Goal: Task Accomplishment & Management: Manage account settings

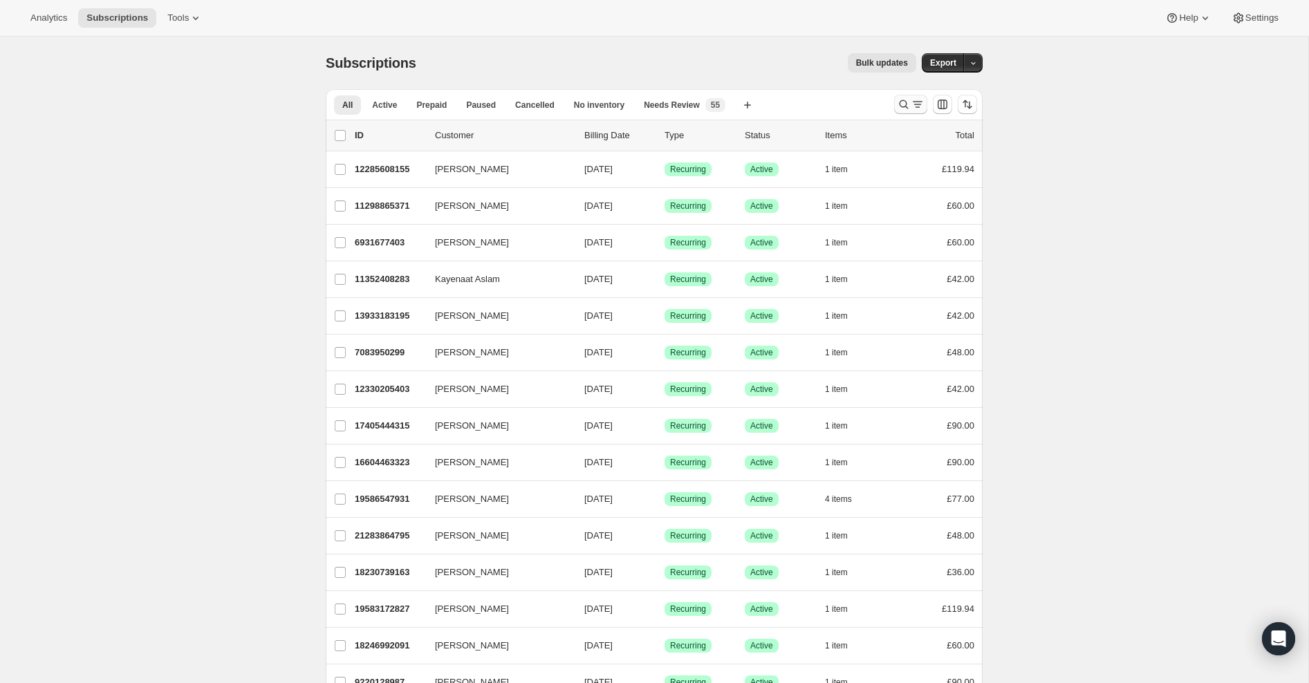
click at [903, 104] on icon "Search and filter results" at bounding box center [904, 105] width 14 height 14
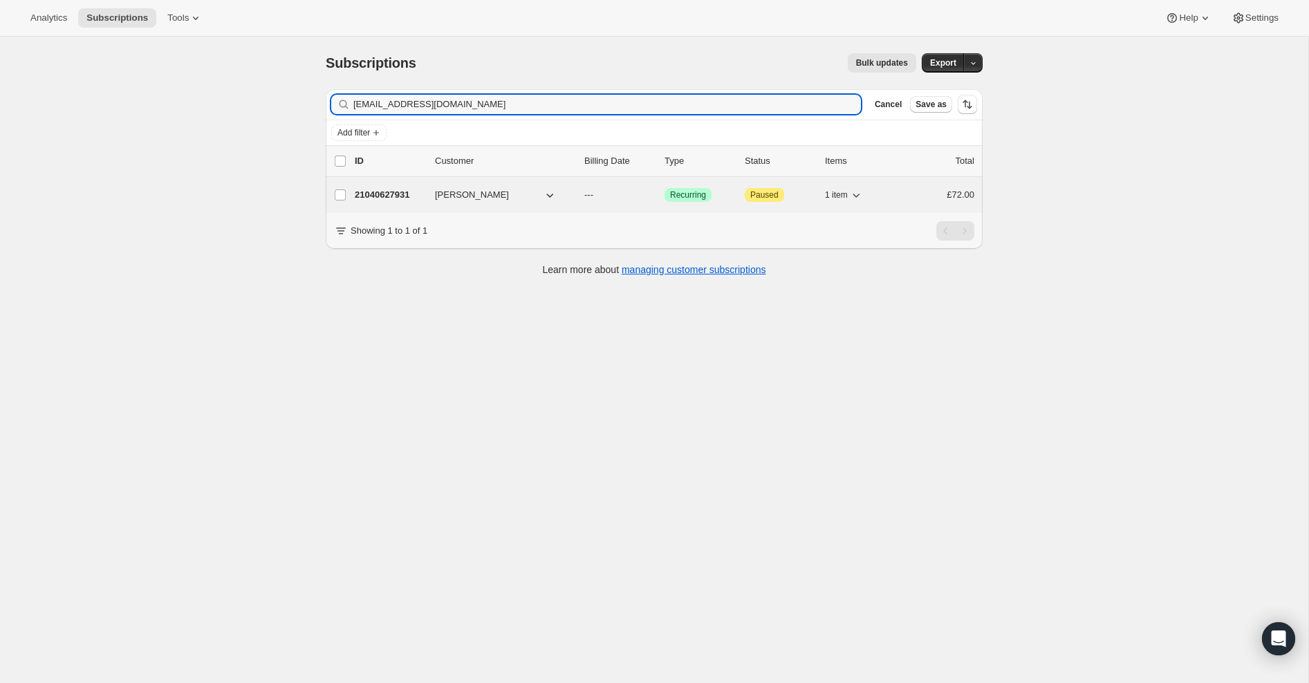
type input "[EMAIL_ADDRESS][DOMAIN_NAME]"
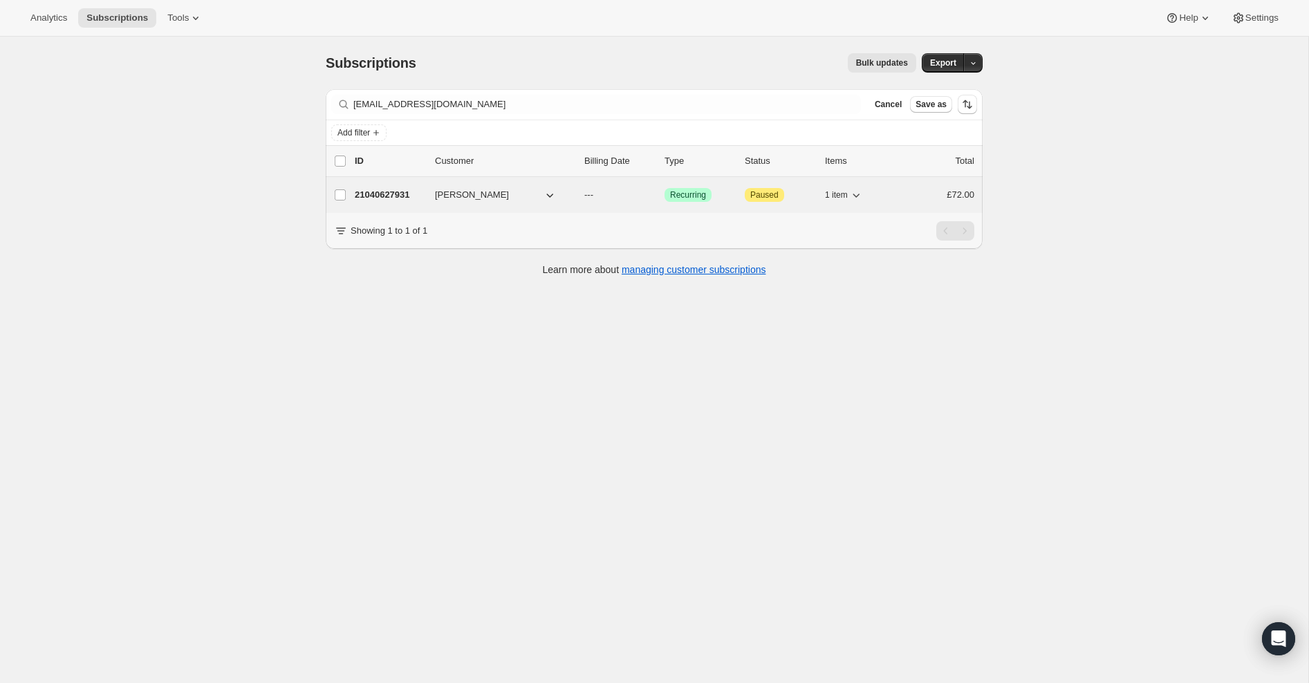
click at [371, 194] on p "21040627931" at bounding box center [389, 195] width 69 height 14
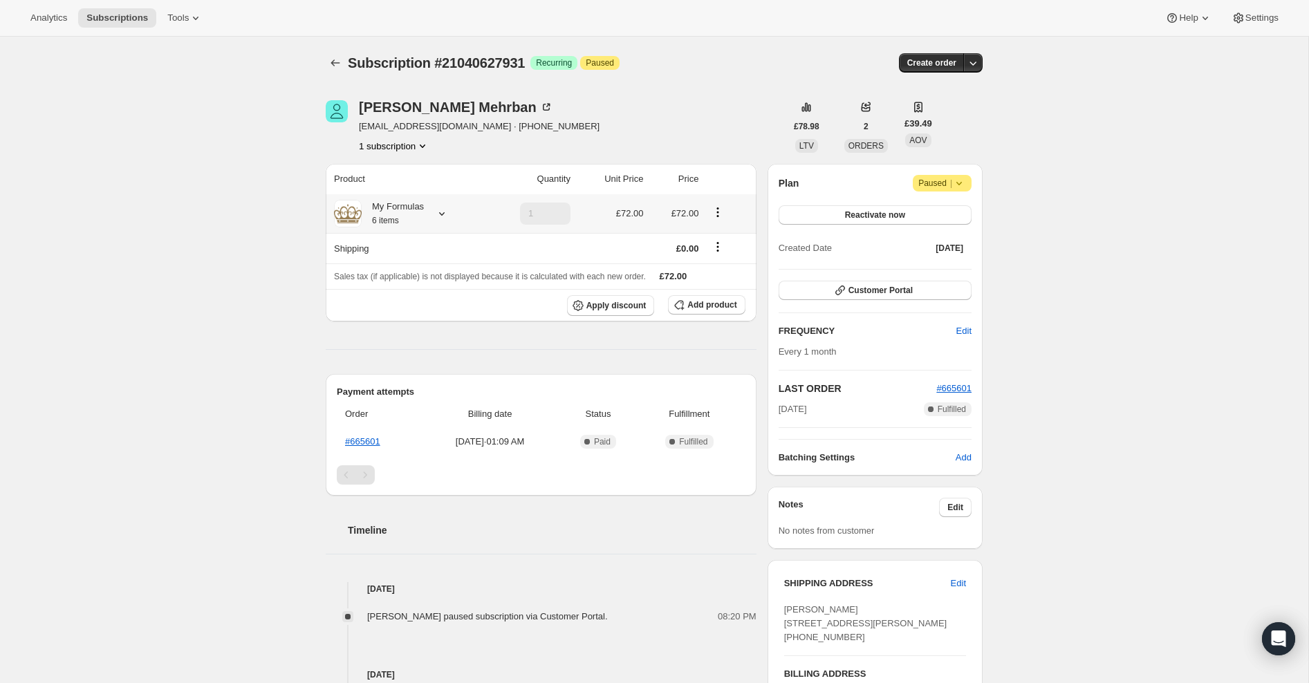
click at [443, 213] on icon at bounding box center [442, 214] width 14 height 14
click at [443, 214] on icon at bounding box center [442, 213] width 6 height 3
click at [443, 214] on icon at bounding box center [442, 214] width 14 height 14
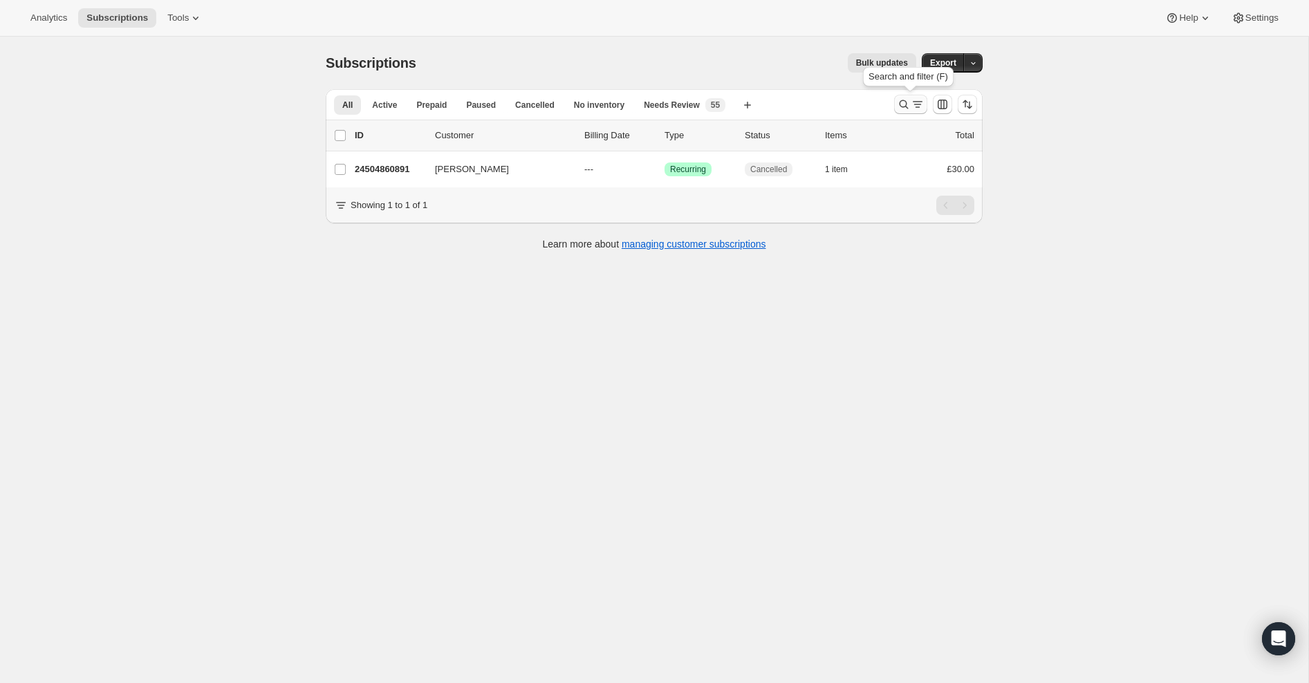
click at [906, 102] on icon "Search and filter results" at bounding box center [904, 104] width 9 height 9
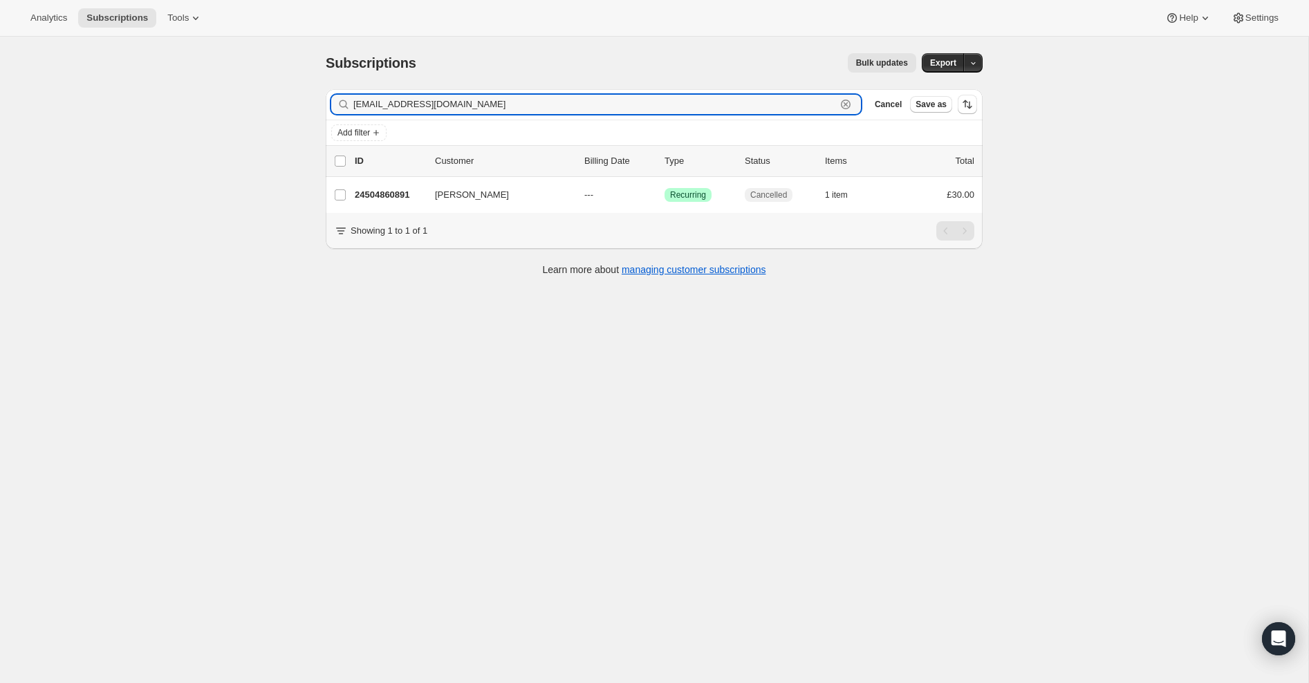
click at [845, 104] on icon "button" at bounding box center [846, 104] width 5 height 5
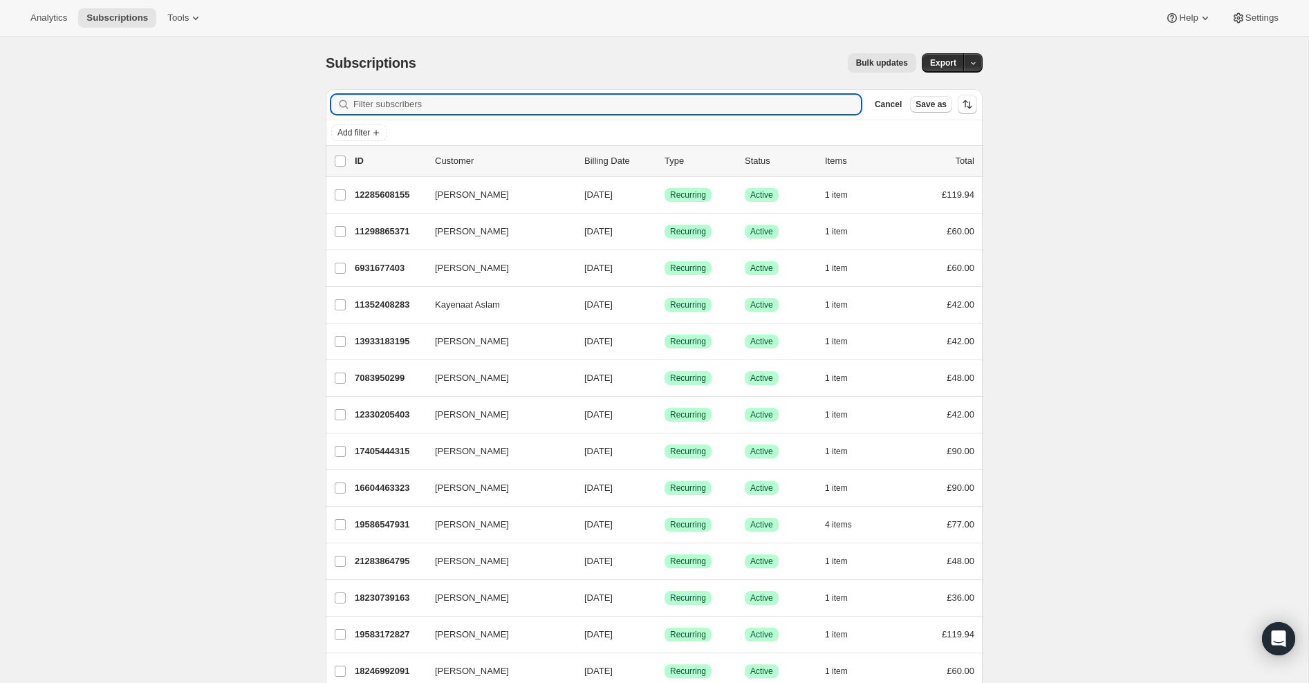
paste input "sugra.ladha@gmail.com"
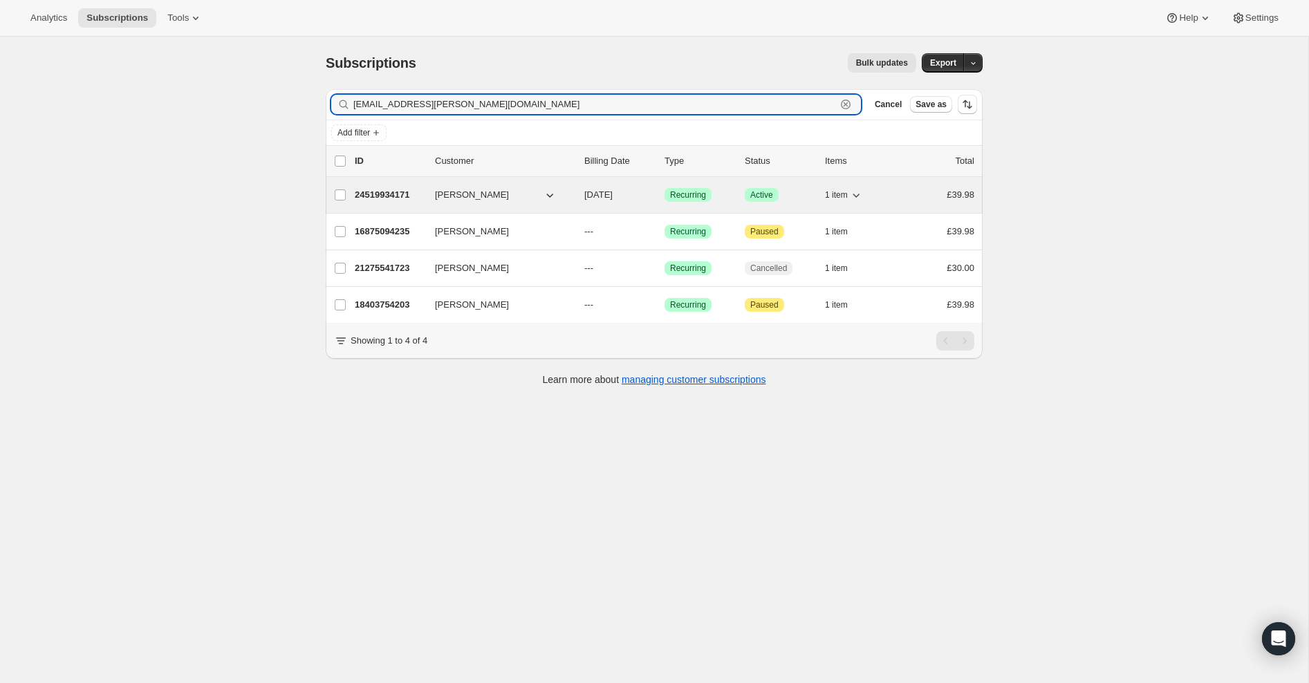
type input "sugra.ladha@gmail.com"
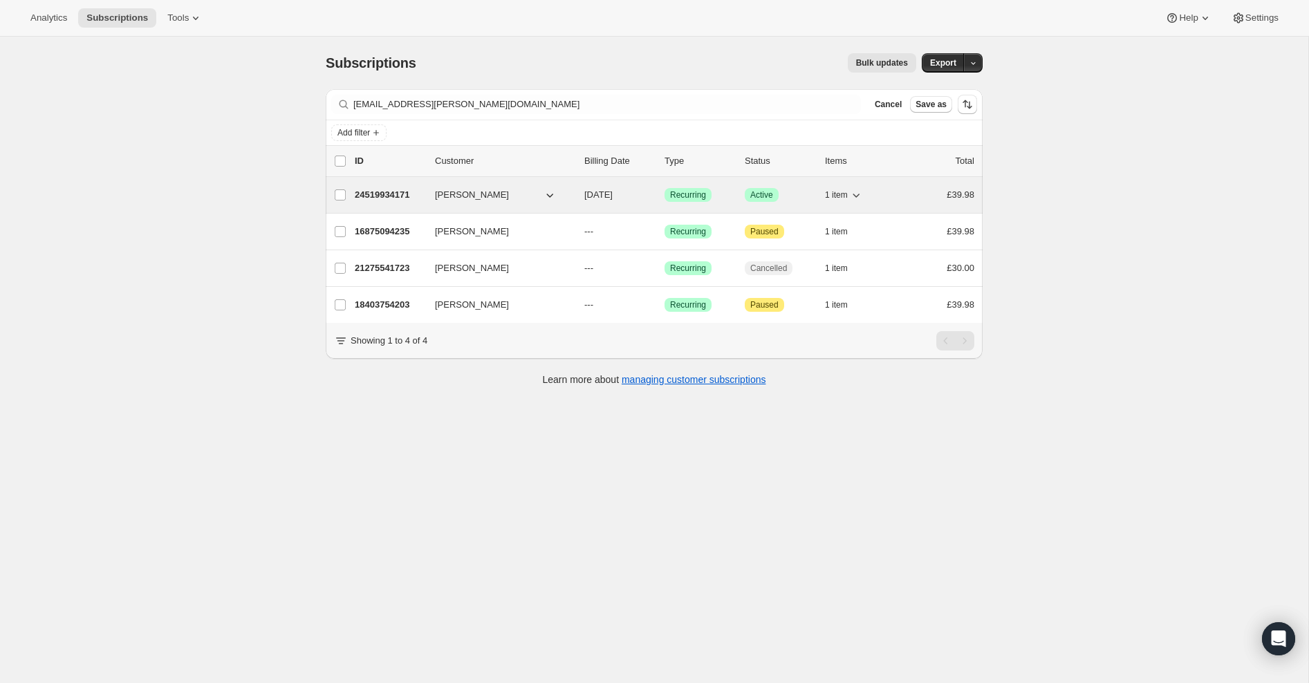
click at [860, 196] on icon "button" at bounding box center [856, 195] width 14 height 14
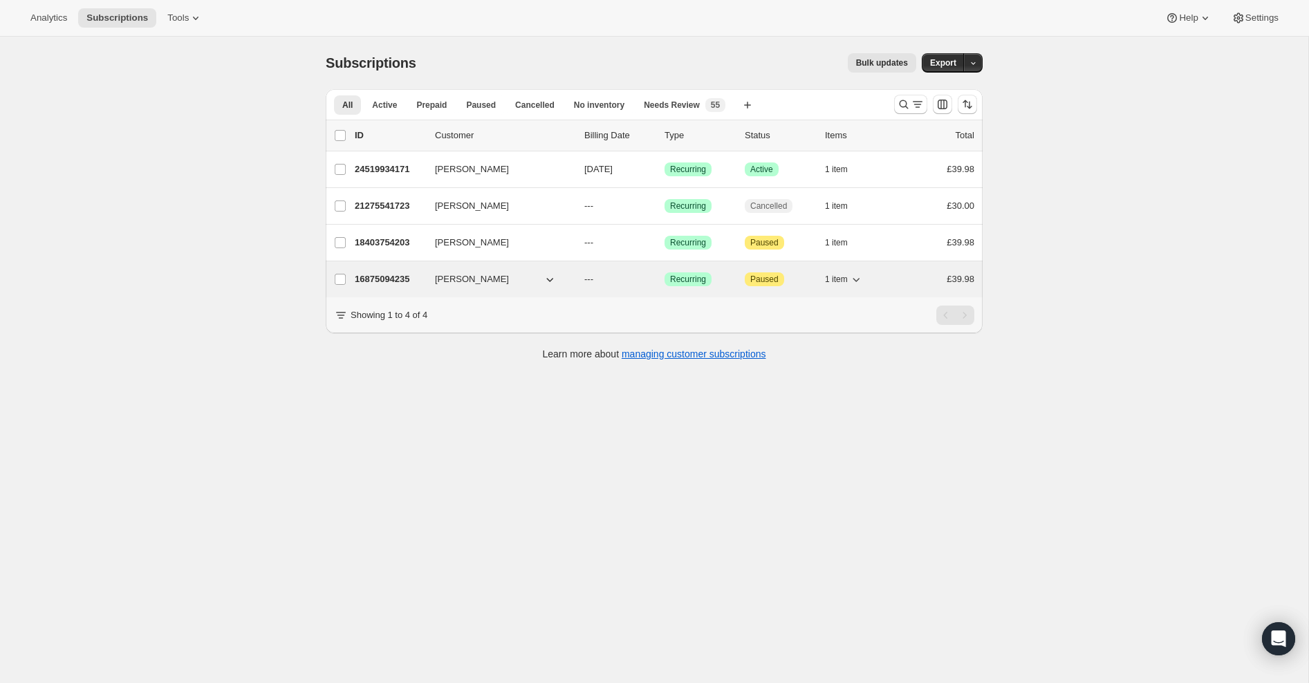
click at [857, 279] on icon "button" at bounding box center [856, 280] width 14 height 14
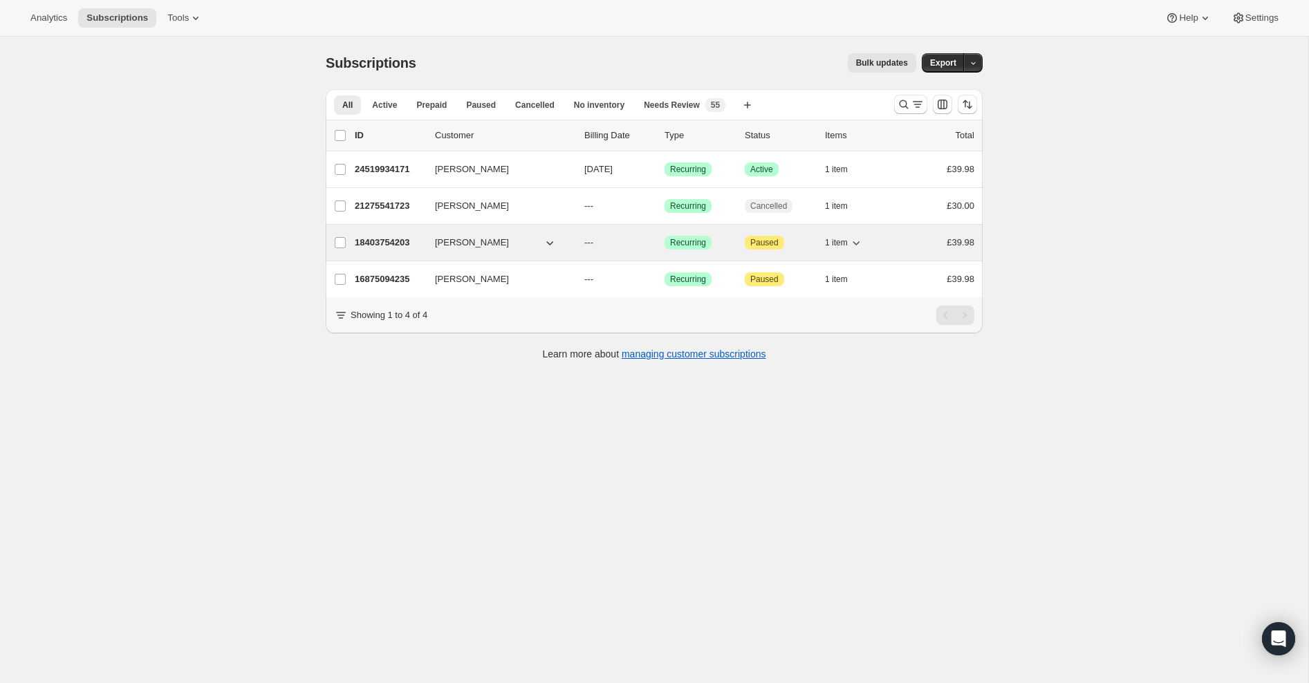
click at [856, 239] on icon "button" at bounding box center [856, 243] width 14 height 14
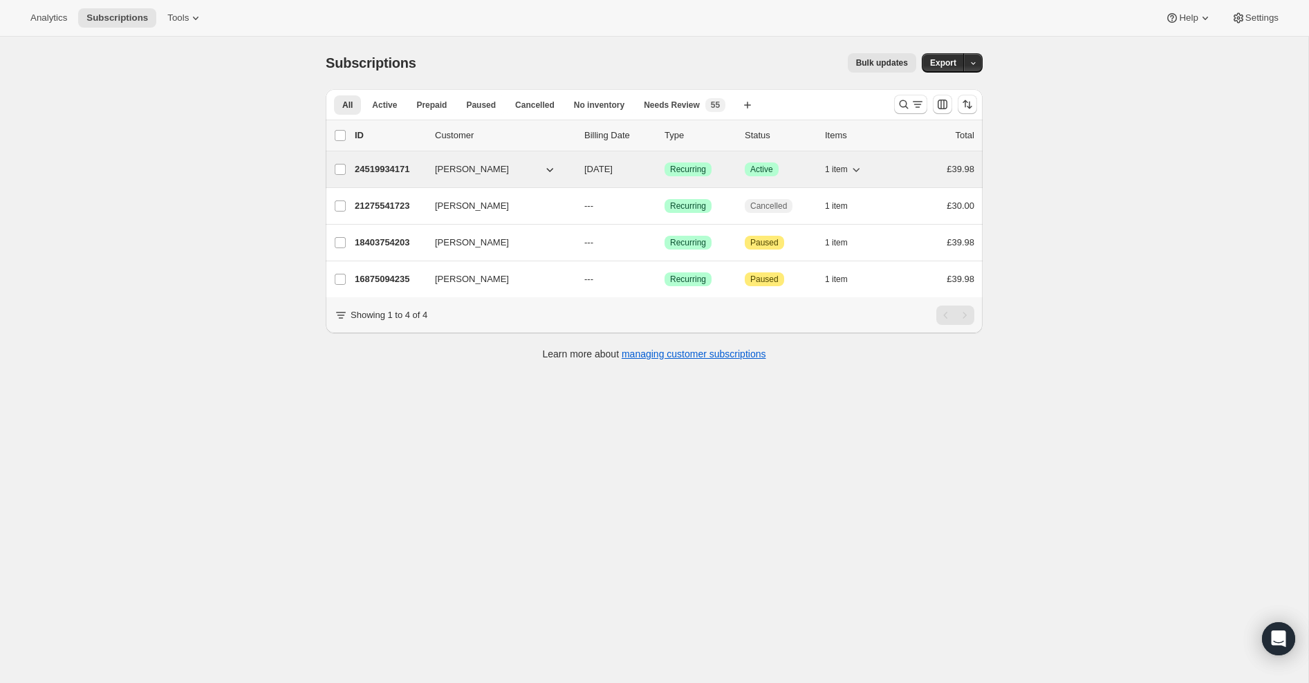
click at [380, 174] on p "24519934171" at bounding box center [389, 170] width 69 height 14
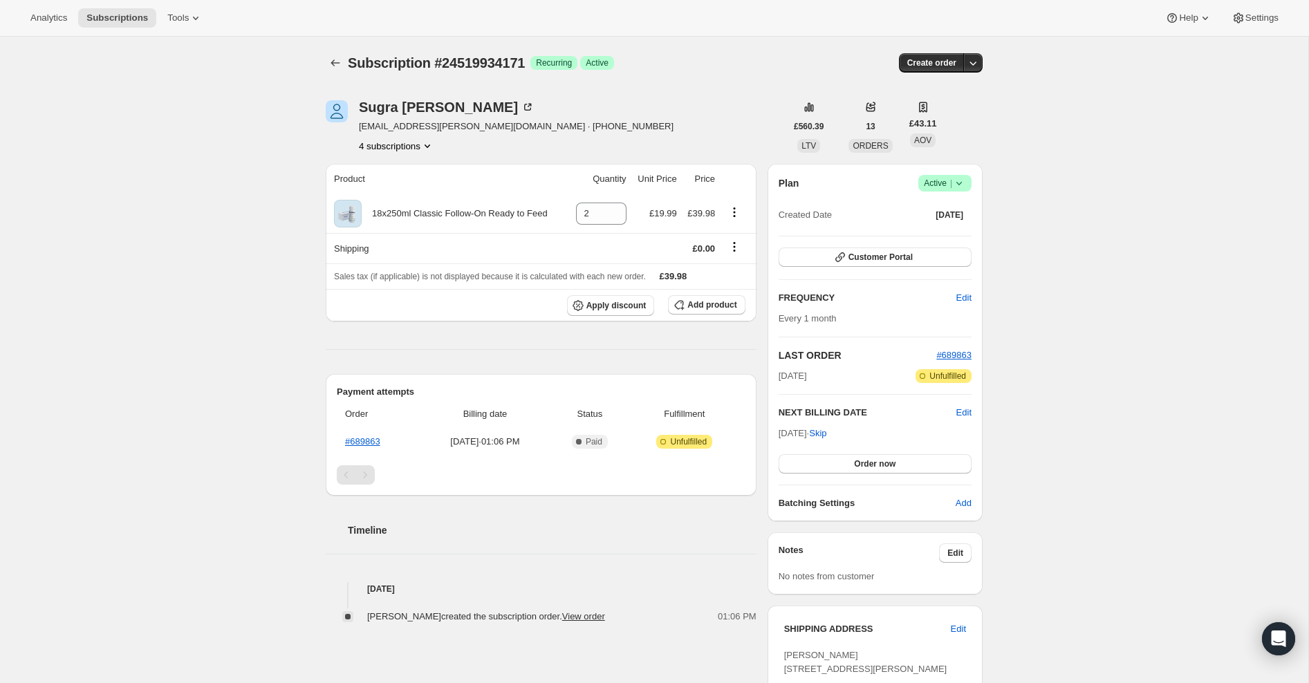
click at [433, 144] on icon "Product actions" at bounding box center [428, 146] width 14 height 14
click at [329, 59] on icon "Subscriptions" at bounding box center [336, 63] width 14 height 14
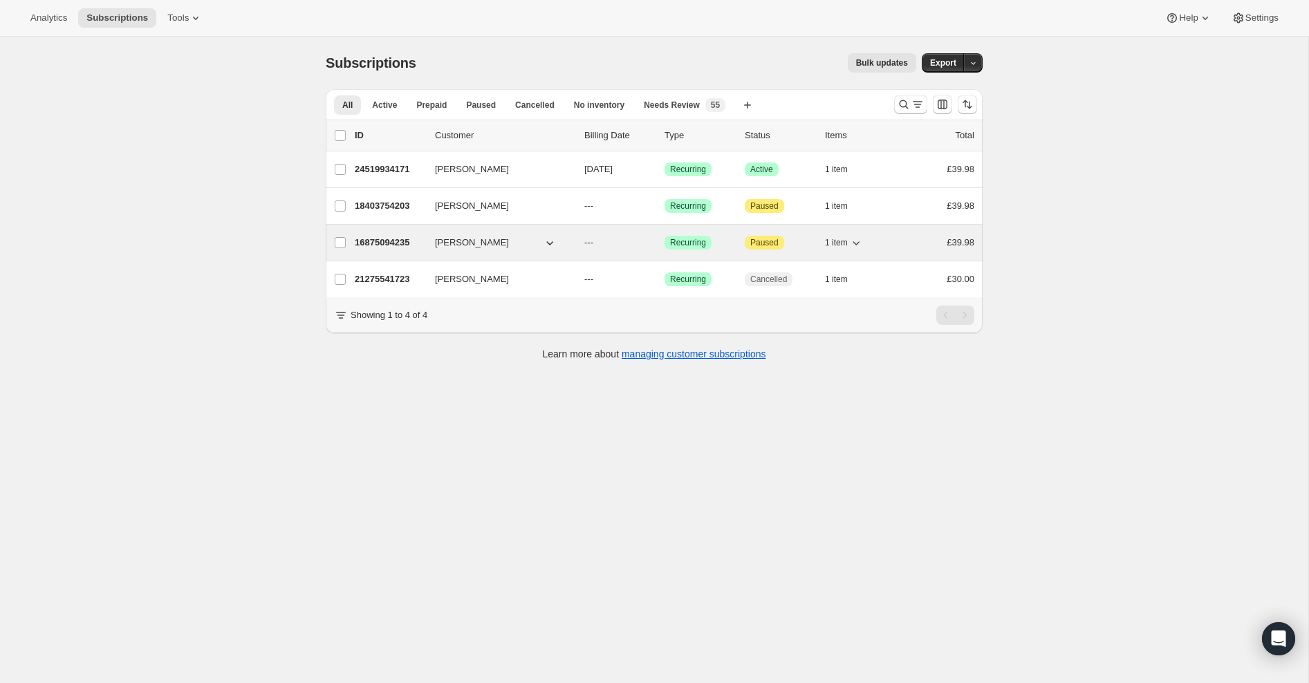
click at [374, 237] on p "16875094235" at bounding box center [389, 243] width 69 height 14
